Goal: Find specific page/section: Find specific page/section

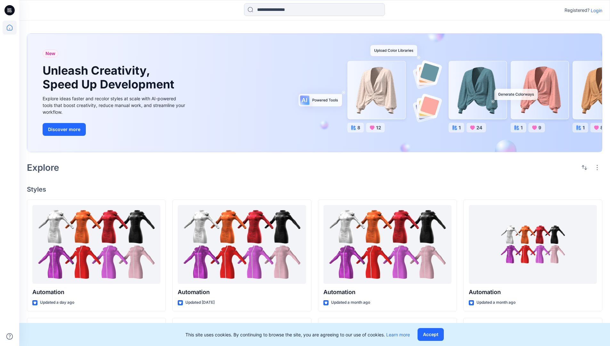
click at [595, 10] on p "Login" at bounding box center [597, 10] width 12 height 7
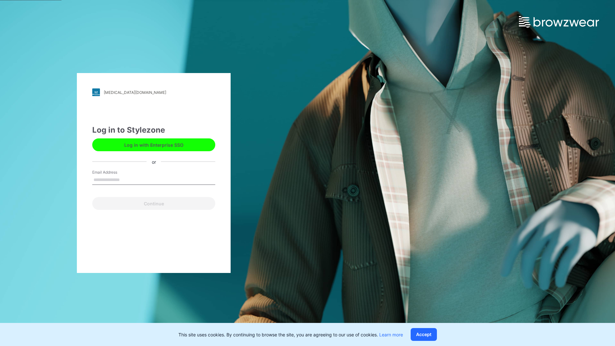
click at [126, 179] on input "Email Address" at bounding box center [153, 180] width 123 height 10
type input "**********"
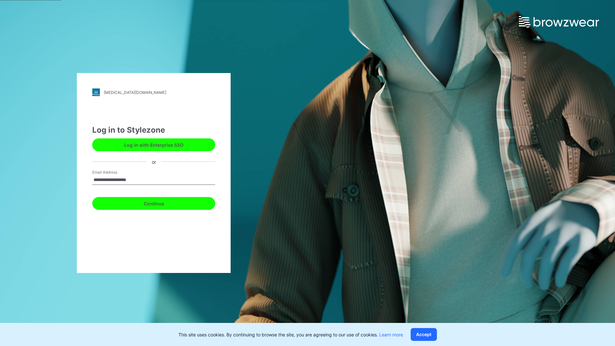
click at [161, 202] on button "Continue" at bounding box center [153, 203] width 123 height 13
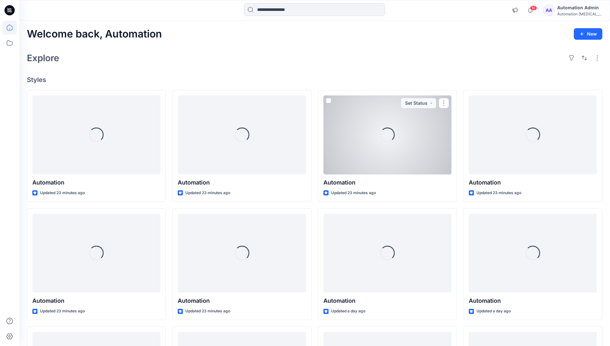
click at [12, 28] on icon at bounding box center [10, 28] width 6 height 6
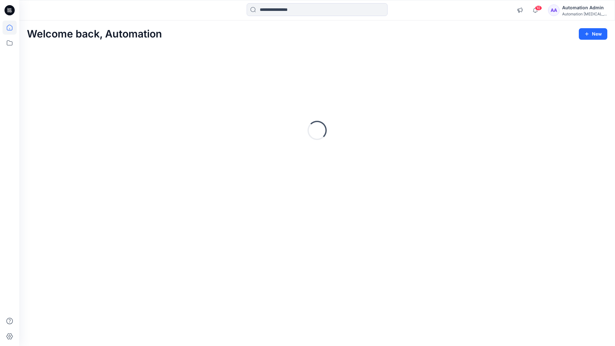
click at [10, 42] on icon at bounding box center [10, 42] width 6 height 5
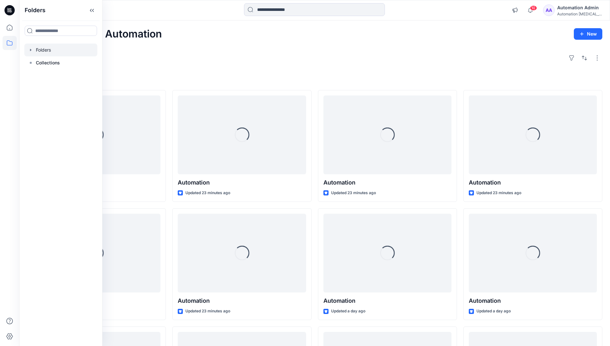
click at [47, 50] on div at bounding box center [60, 50] width 73 height 13
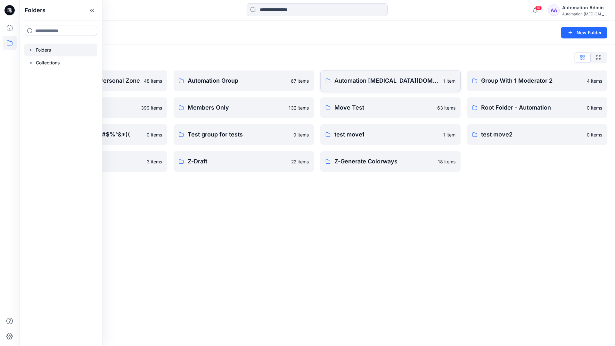
click at [368, 84] on p "Automation [MEDICAL_DATA][DOMAIN_NAME]" at bounding box center [386, 80] width 105 height 9
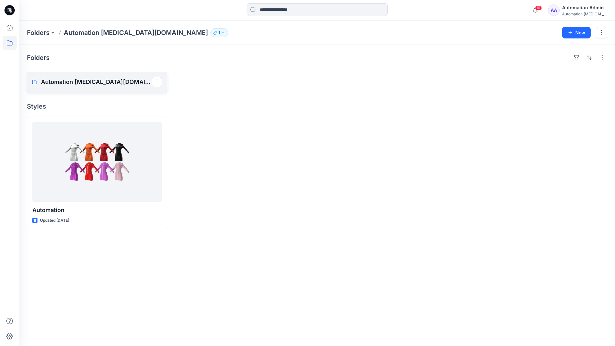
click at [90, 85] on p "Automation [MEDICAL_DATA][DOMAIN_NAME] Board" at bounding box center [96, 81] width 111 height 9
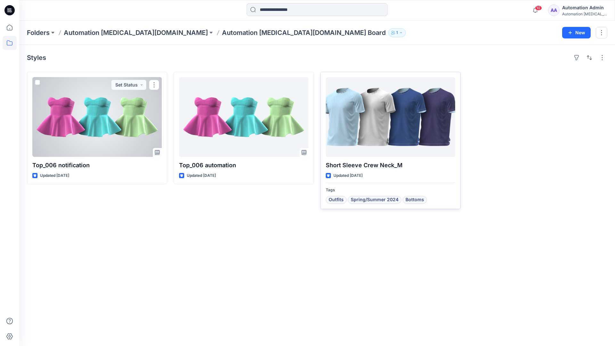
click at [366, 123] on div at bounding box center [390, 117] width 129 height 80
